Goal: Task Accomplishment & Management: Manage account settings

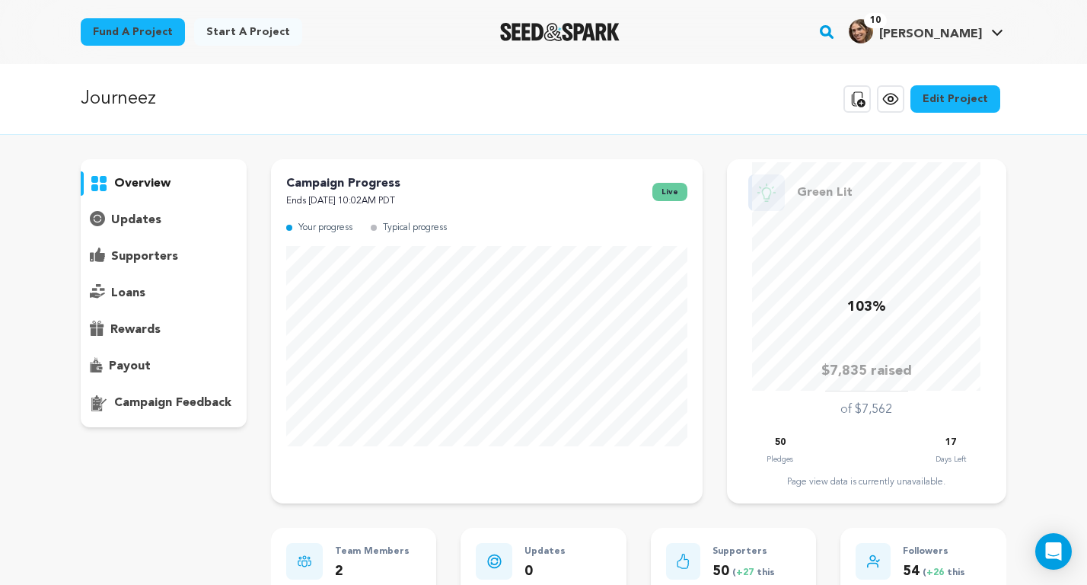
click at [142, 177] on p "overview" at bounding box center [142, 183] width 56 height 18
click at [953, 102] on link "Edit Project" at bounding box center [956, 98] width 90 height 27
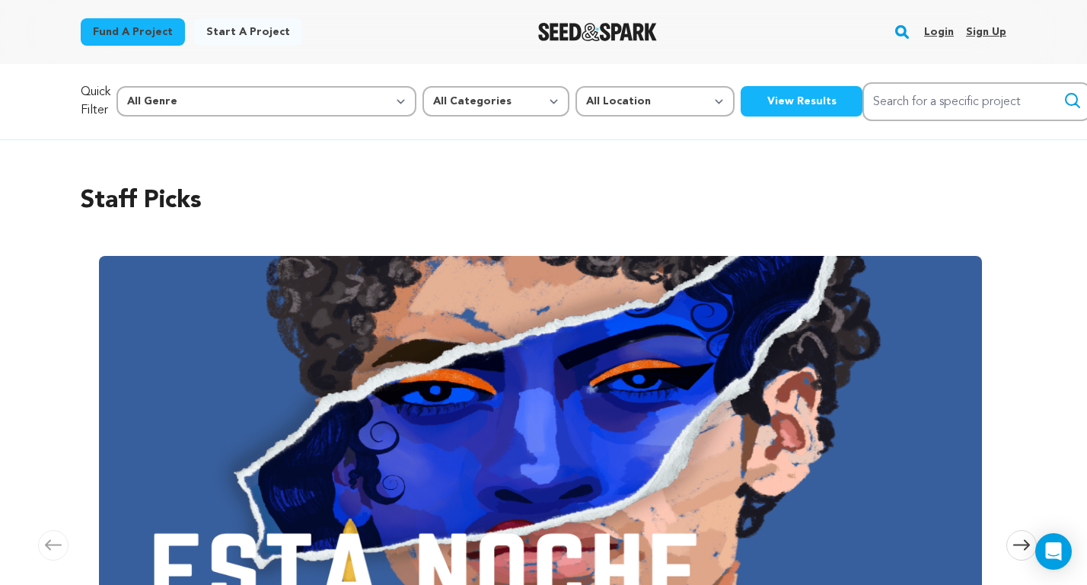
click at [940, 33] on link "Login" at bounding box center [940, 32] width 30 height 24
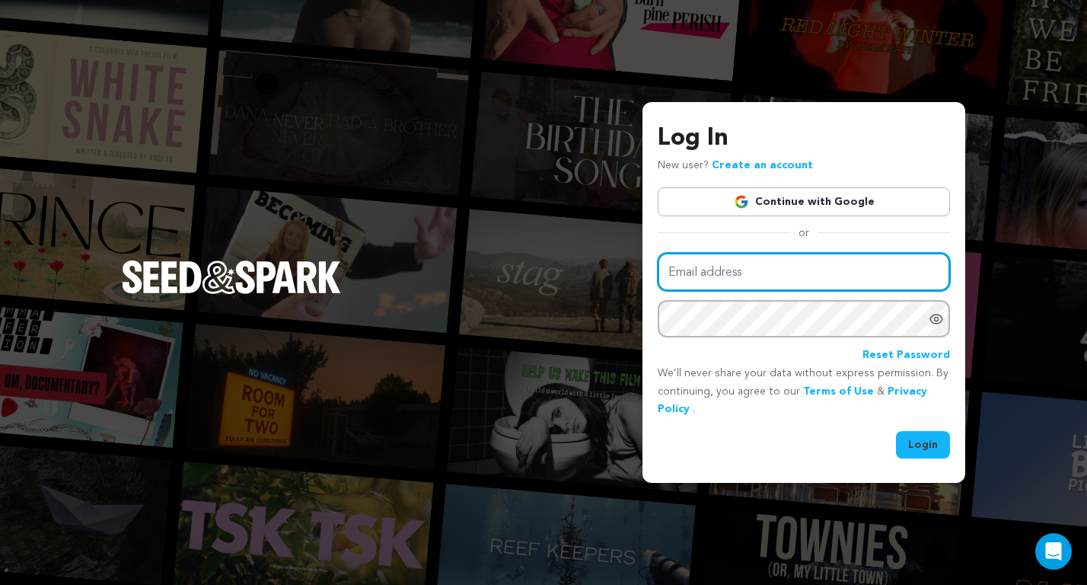
click at [822, 267] on input "Email address" at bounding box center [804, 272] width 292 height 39
type input "rowanwheeler@gmail.com"
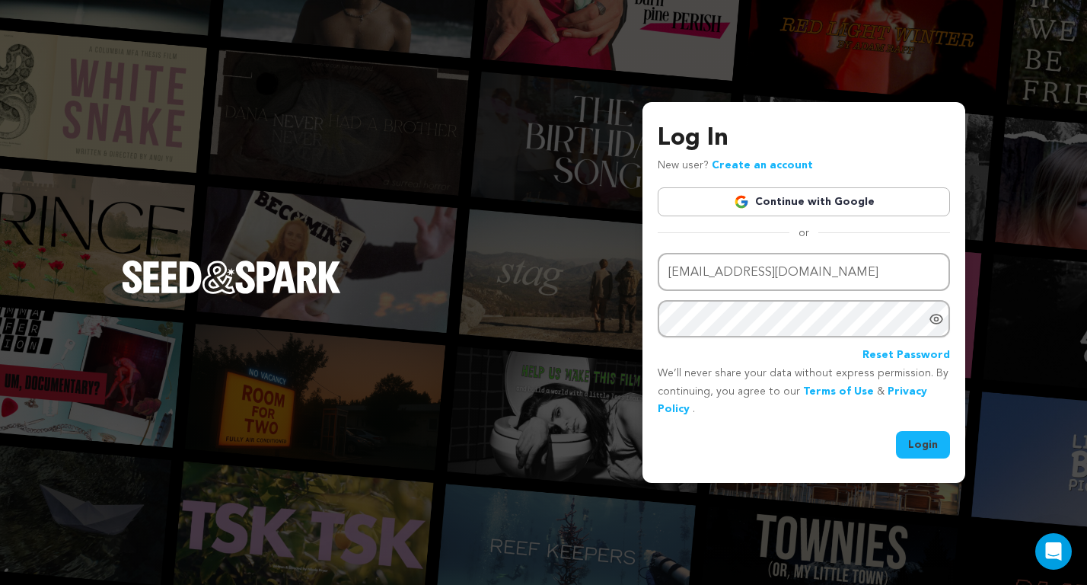
click at [918, 441] on button "Login" at bounding box center [923, 444] width 54 height 27
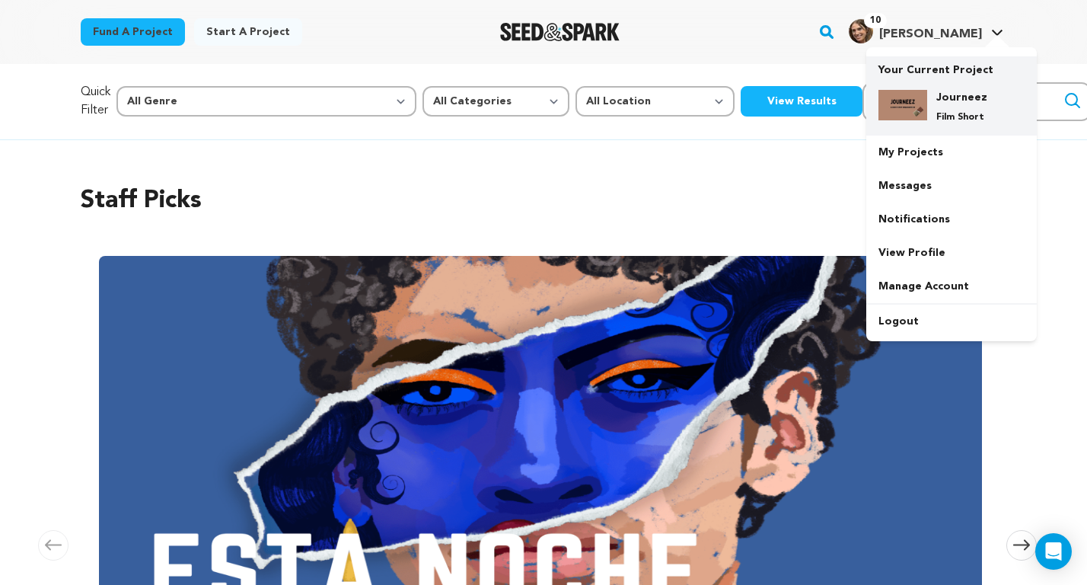
click at [948, 107] on div "Journeez Film Short" at bounding box center [964, 107] width 73 height 34
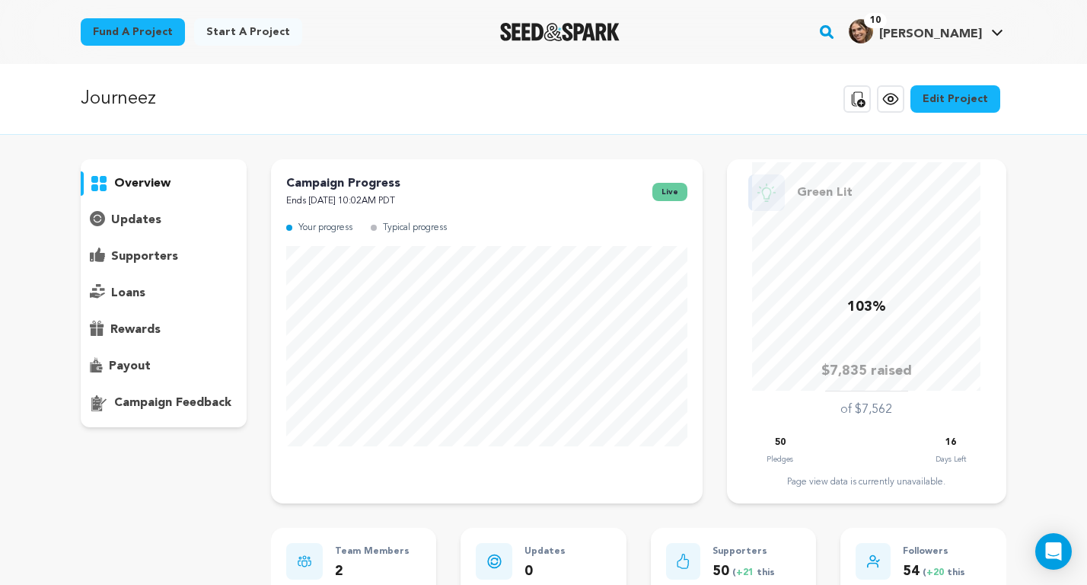
click at [954, 91] on link "Edit Project" at bounding box center [956, 98] width 90 height 27
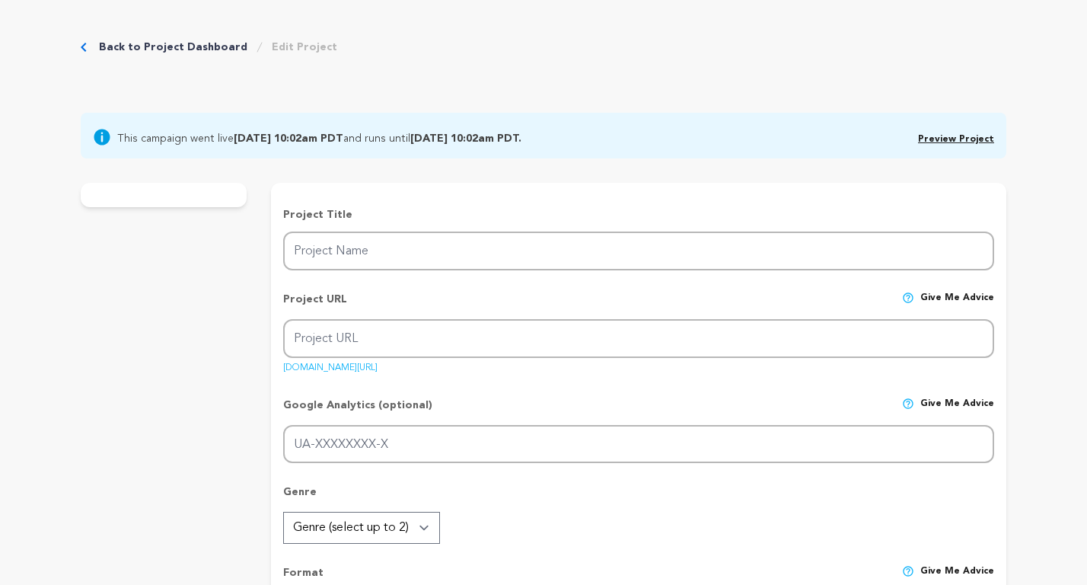
type input "Journeez"
type input "journeez"
type input "After ingesting ketamine chocolates, a woman experiences a series of funny, sur…"
type textarea "After mistakenly ingesting ketamine chocolates that her boyfriend bought off In…"
type textarea "Journeez addresses the complex entanglement of love and grief with comedy and o…"
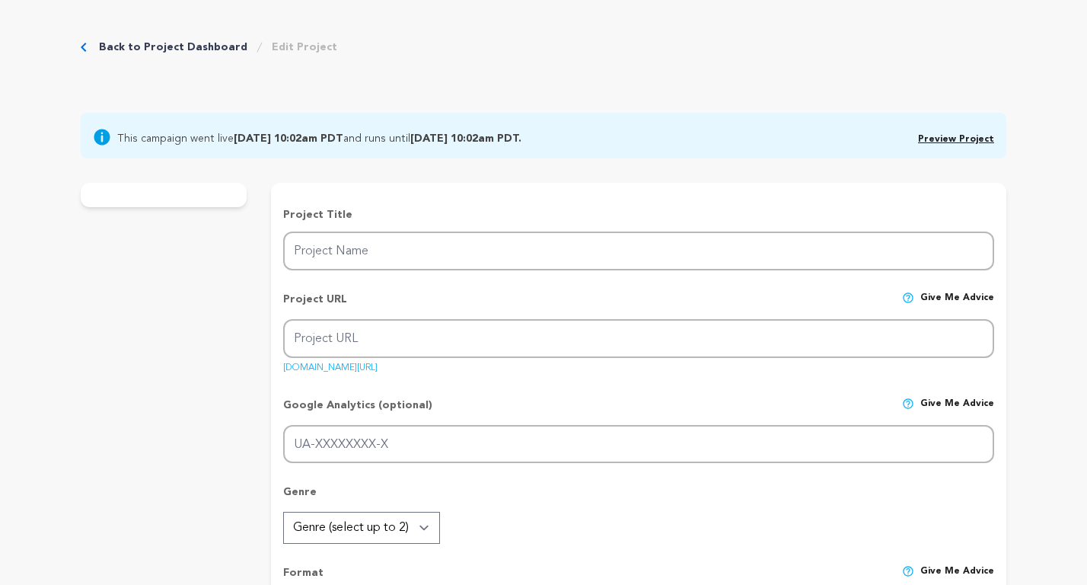
radio input "true"
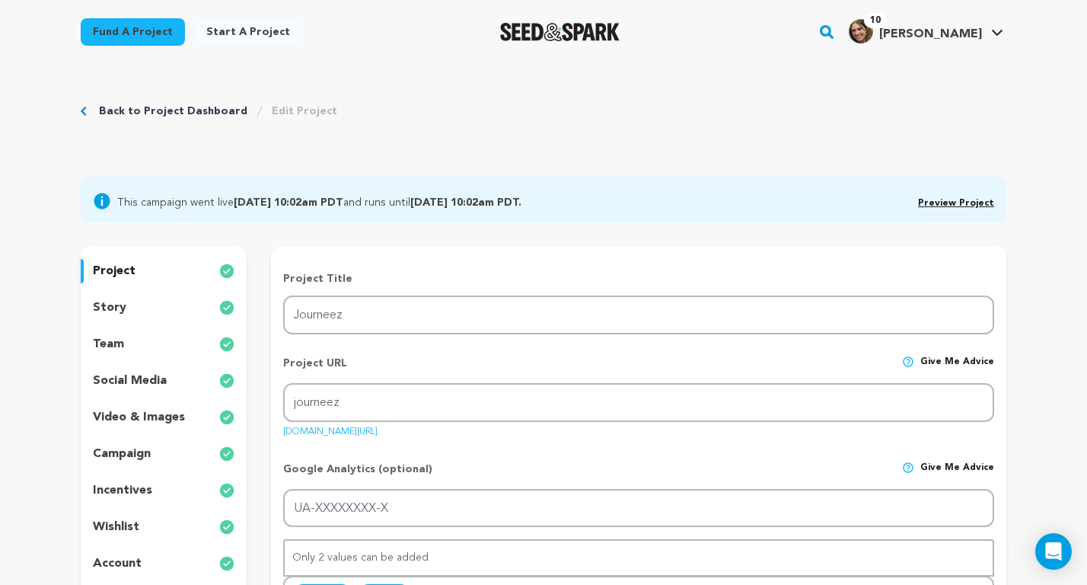
click at [141, 302] on div "story" at bounding box center [164, 307] width 166 height 24
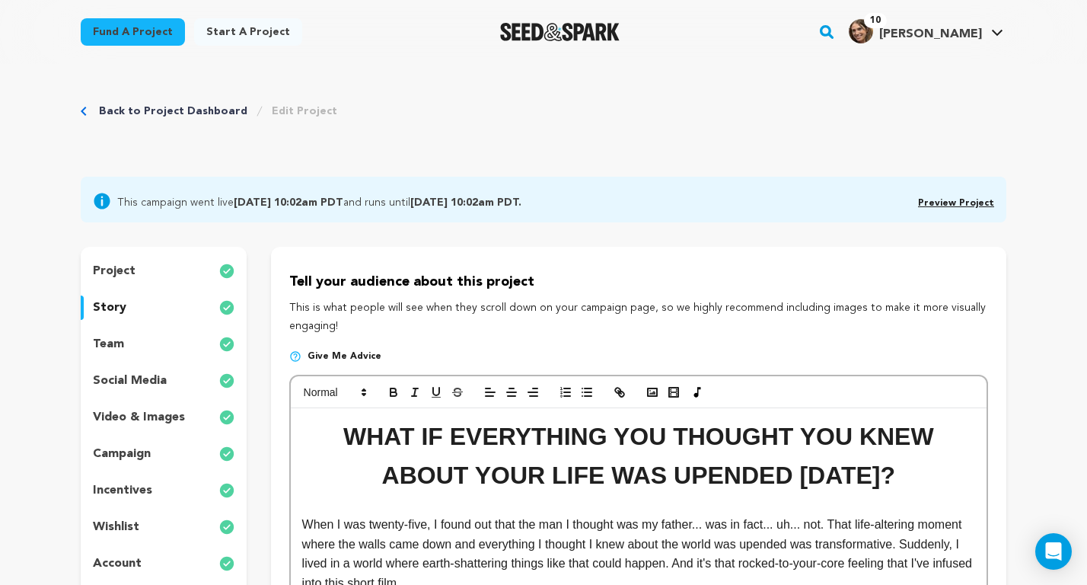
click at [142, 269] on div "project" at bounding box center [164, 271] width 166 height 24
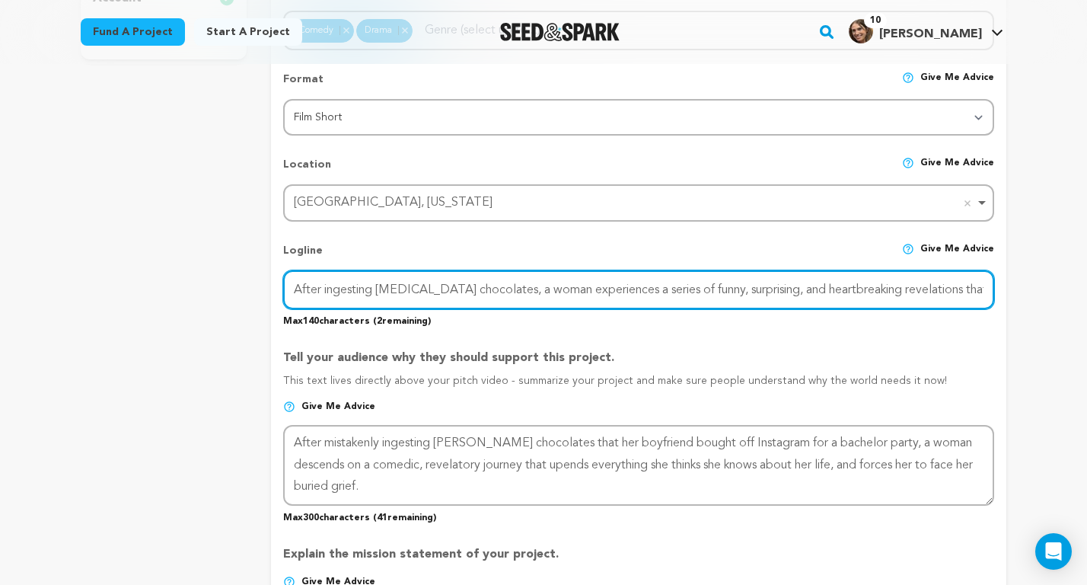
scroll to position [0, 56]
drag, startPoint x: 291, startPoint y: 288, endPoint x: 989, endPoint y: 302, distance: 698.5
click at [1027, 288] on div "Back to Project Dashboard Edit Project This campaign went live September 9, 202…" at bounding box center [543, 477] width 975 height 1956
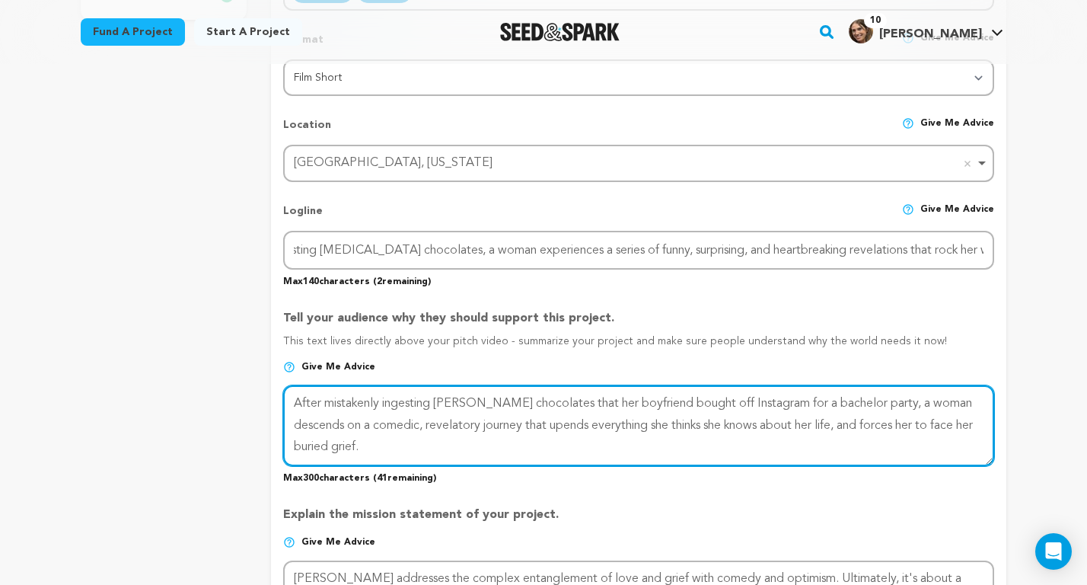
scroll to position [0, 0]
drag, startPoint x: 412, startPoint y: 449, endPoint x: 278, endPoint y: 401, distance: 142.6
click at [278, 401] on form "Project Title Project Name Journeez Project URL Give me advice Project URL jour…" at bounding box center [639, 431] width 736 height 1531
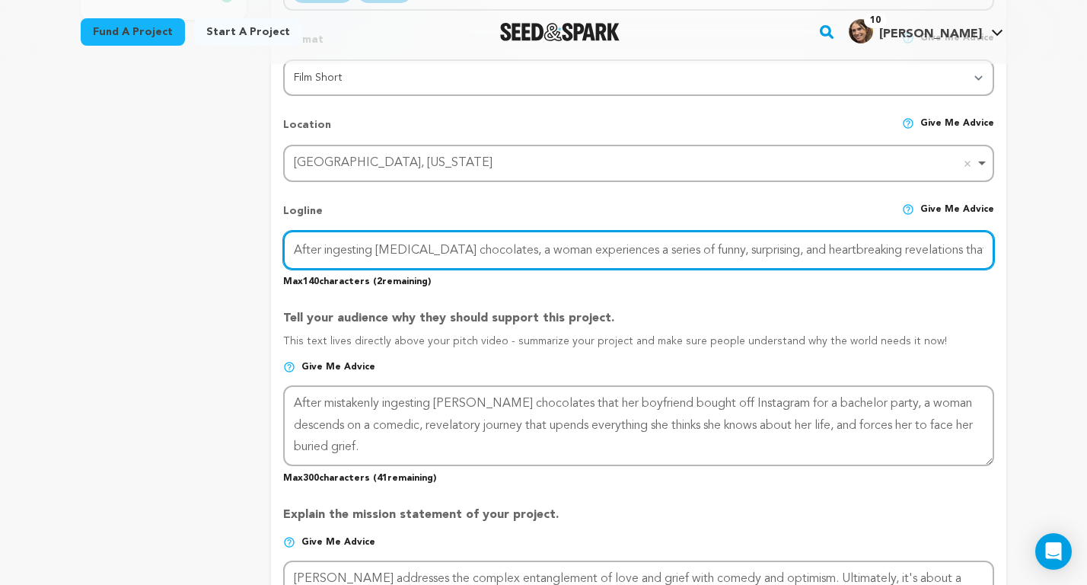
scroll to position [0, 56]
drag, startPoint x: 292, startPoint y: 248, endPoint x: 733, endPoint y: 420, distance: 472.6
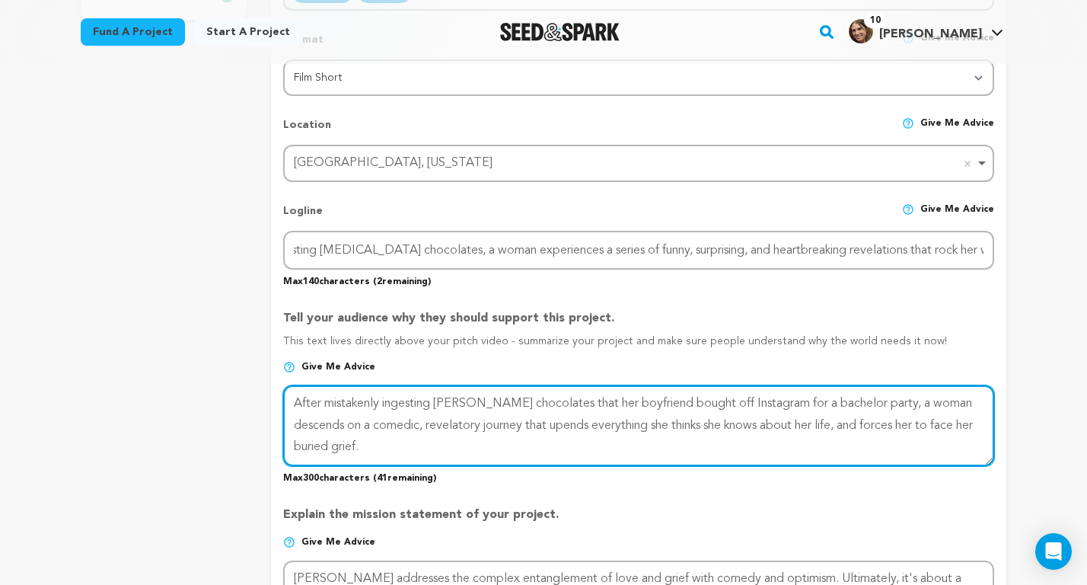
scroll to position [0, 0]
drag, startPoint x: 414, startPoint y: 440, endPoint x: 267, endPoint y: 387, distance: 156.3
click at [263, 386] on div "project story team social media video & images campaign incentives wishlist" at bounding box center [544, 430] width 926 height 1577
